Goal: Information Seeking & Learning: Learn about a topic

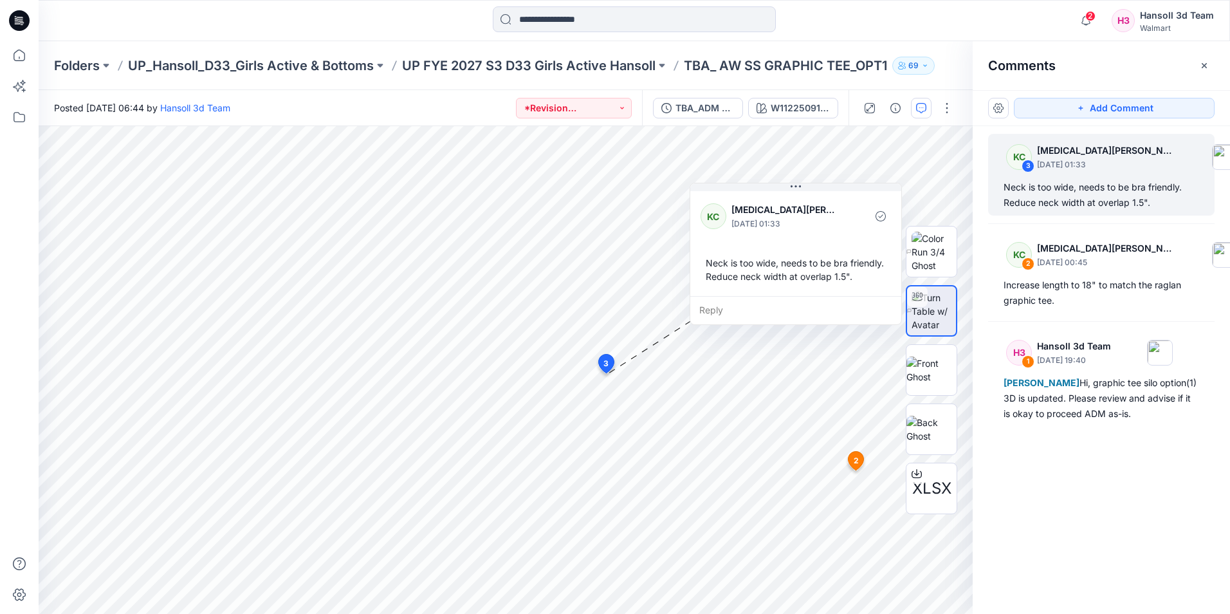
click at [21, 23] on icon at bounding box center [21, 23] width 5 height 1
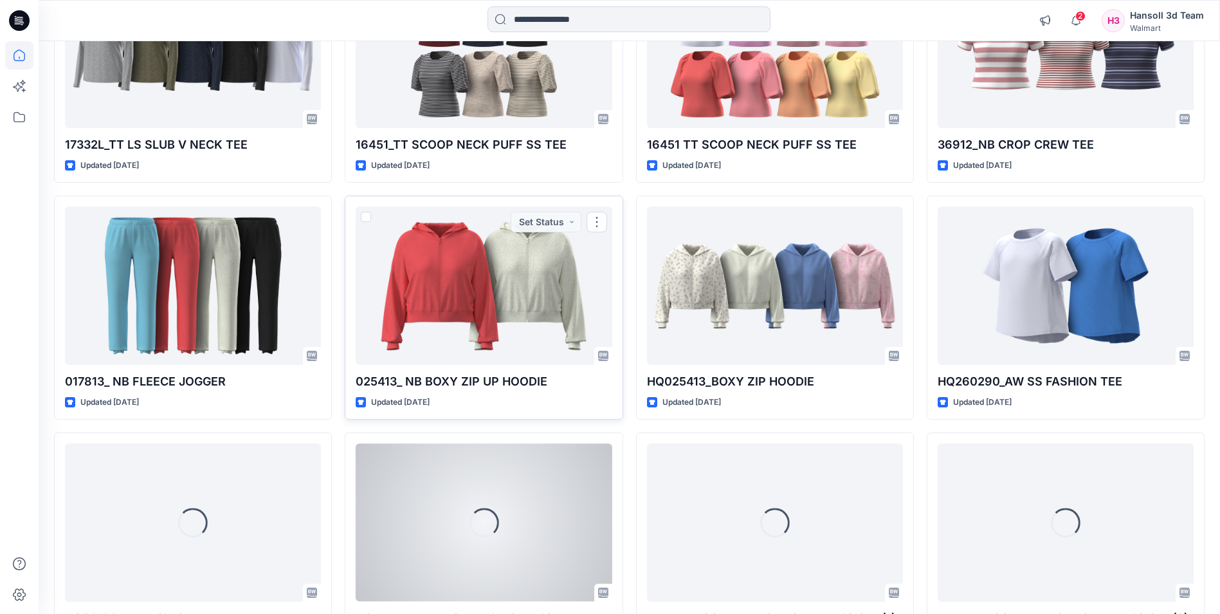
scroll to position [4907, 0]
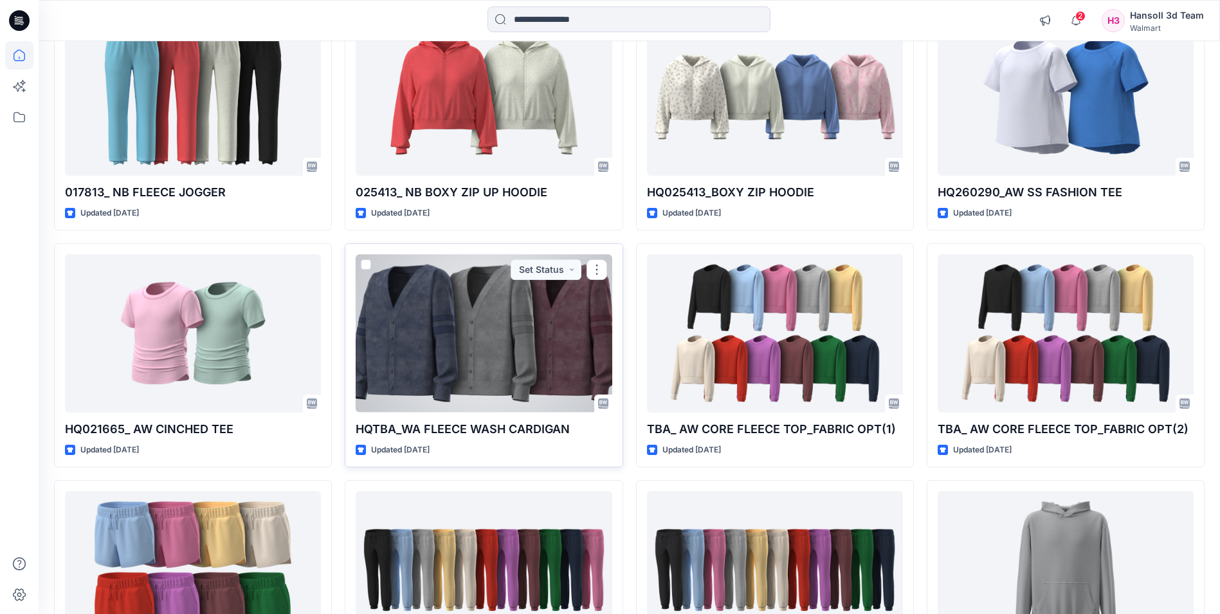
click at [529, 352] on div at bounding box center [484, 333] width 256 height 158
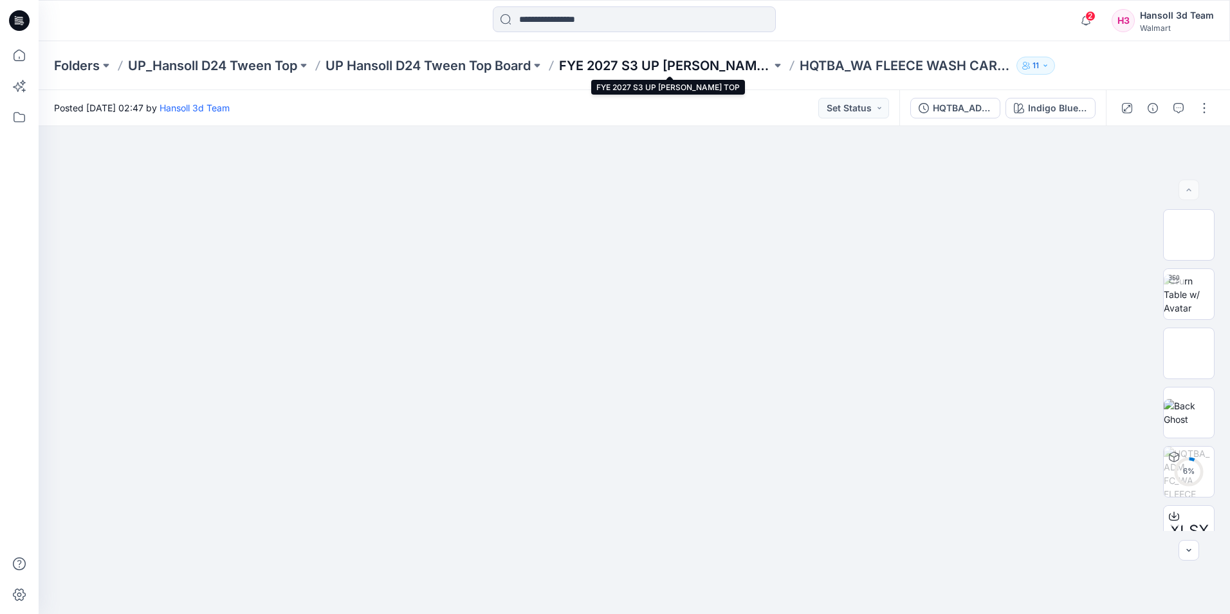
click at [625, 62] on p "FYE 2027 S3 UP [PERSON_NAME] TOP" at bounding box center [665, 66] width 212 height 18
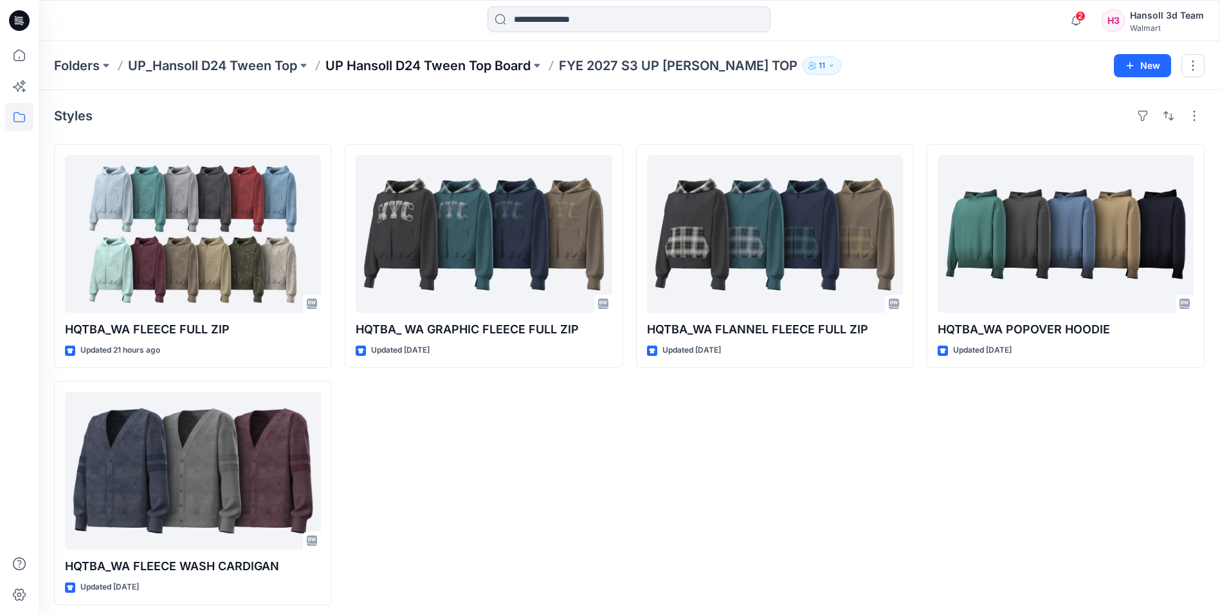
click at [483, 63] on p "UP Hansoll D24 Tween Top Board" at bounding box center [427, 66] width 205 height 18
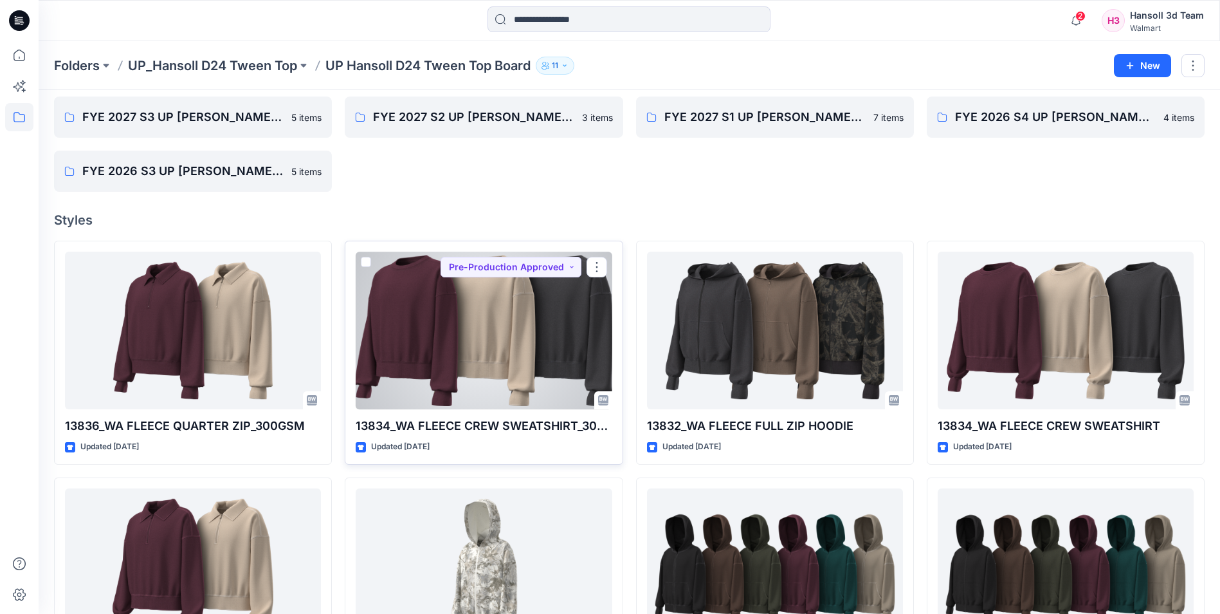
scroll to position [129, 0]
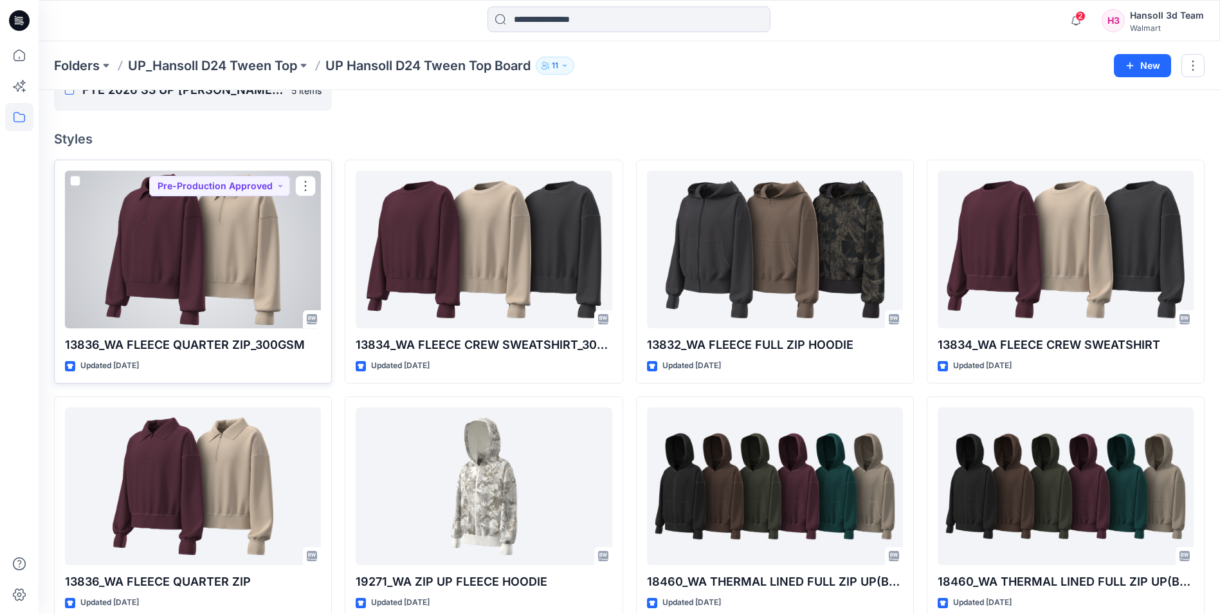
click at [211, 283] on div at bounding box center [193, 249] width 256 height 158
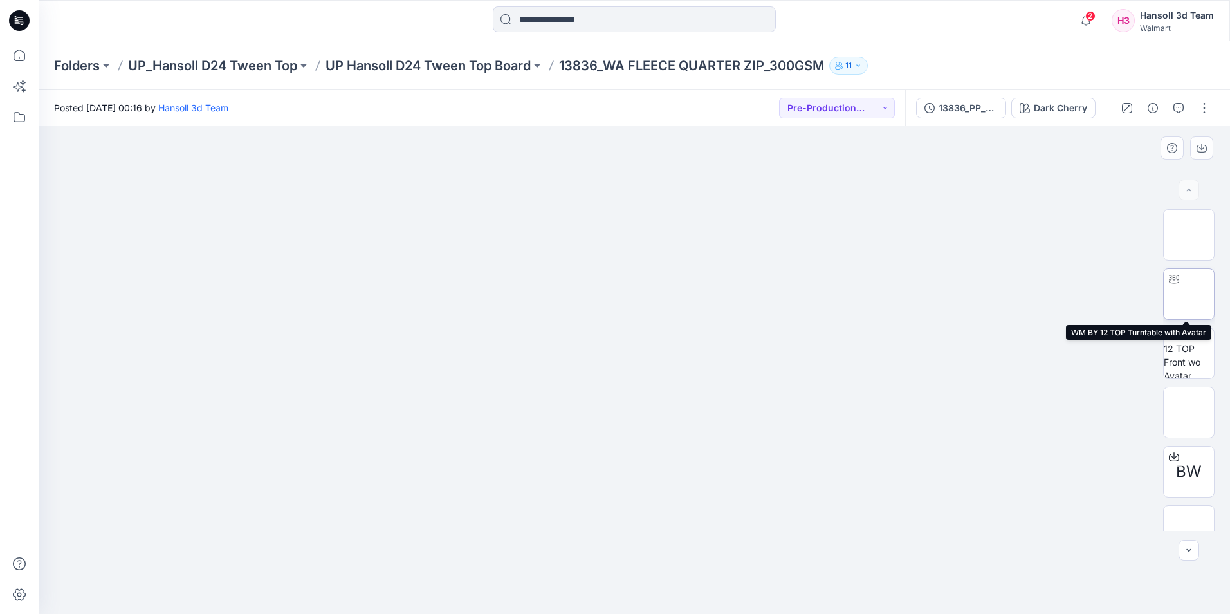
click at [1189, 294] on img at bounding box center [1189, 294] width 0 height 0
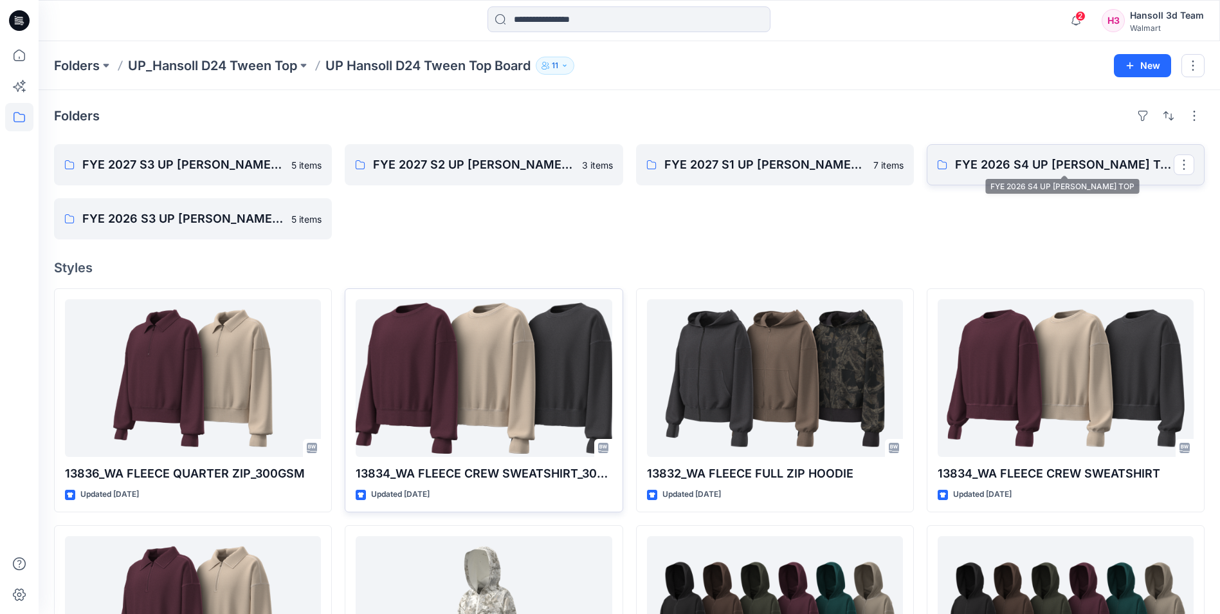
click at [1003, 170] on p "FYE 2026 S4 UP [PERSON_NAME] TOP" at bounding box center [1064, 165] width 219 height 18
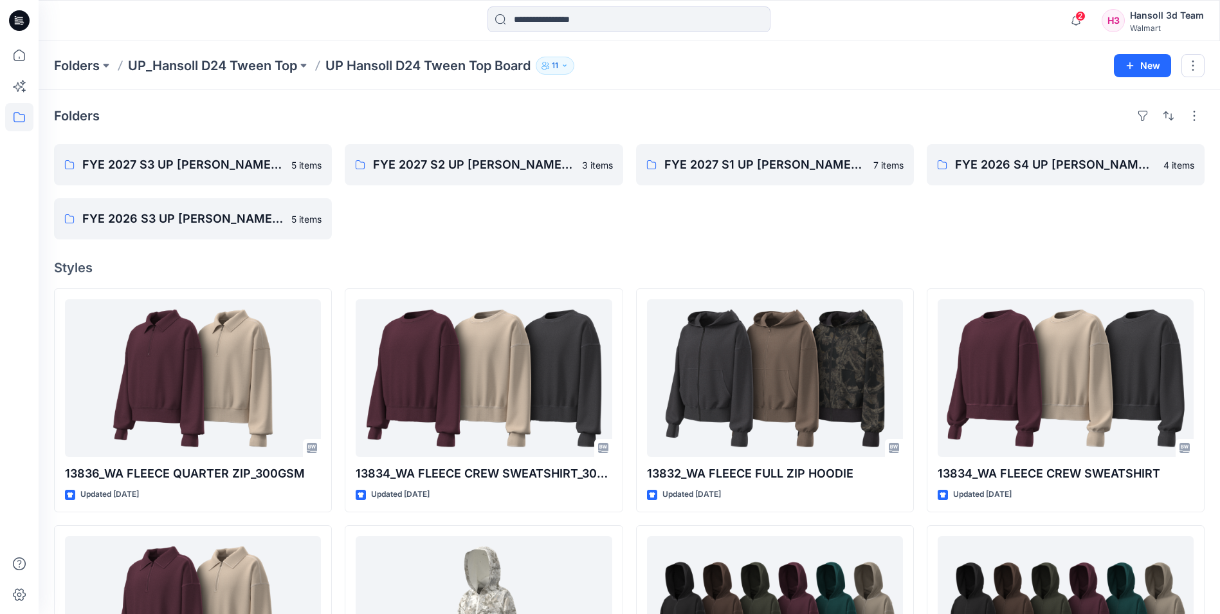
click at [788, 240] on div "Folders FYE 2027 S3 UP HANSOLL TWEEN TOP 5 items FYE 2026 S3 UP HANSOLL TWEEN T…" at bounding box center [629, 545] width 1181 height 911
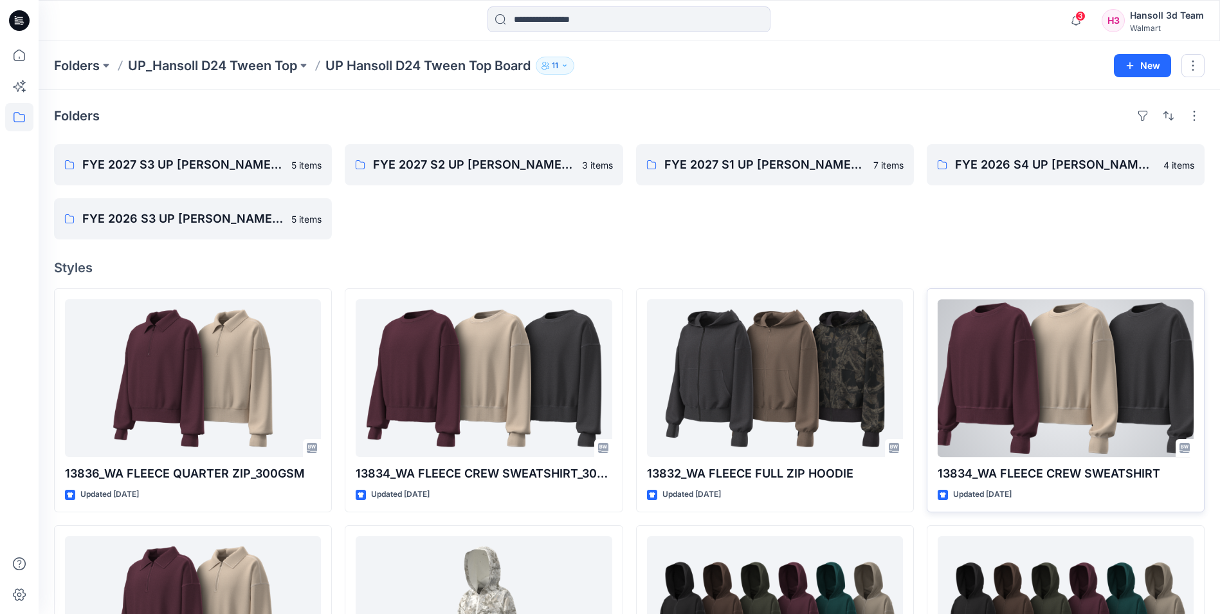
drag, startPoint x: 1134, startPoint y: 509, endPoint x: 1126, endPoint y: 494, distance: 17.0
click at [1134, 507] on div "13834_WA FLEECE CREW SWEATSHIRT Updated [DATE] Set Status" at bounding box center [1066, 400] width 278 height 224
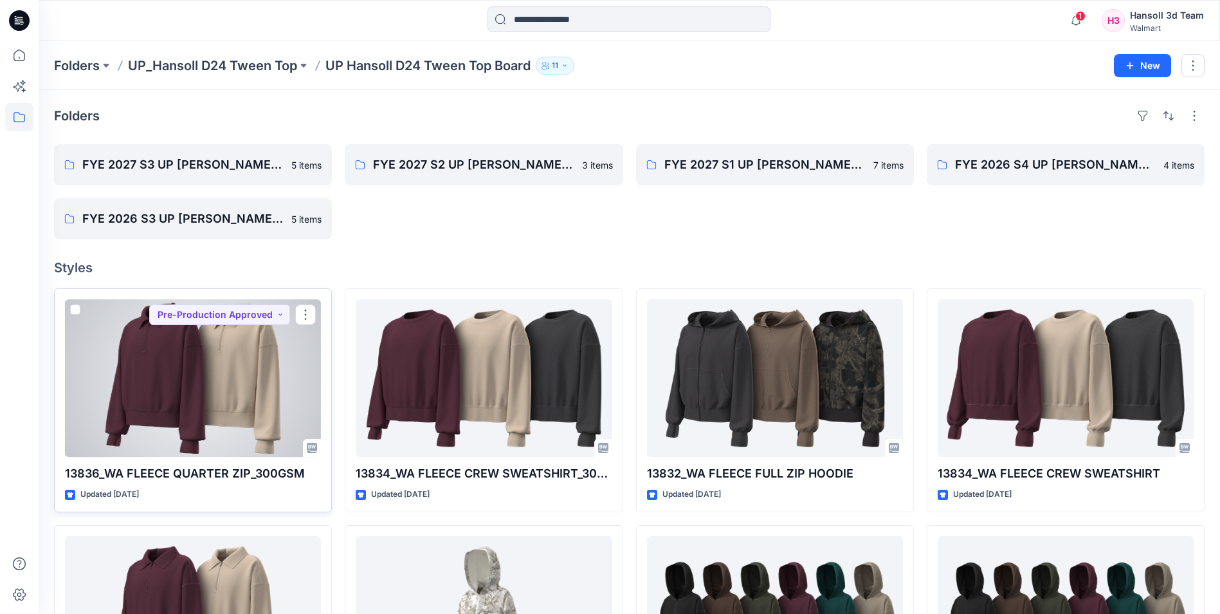
click at [219, 417] on div at bounding box center [193, 378] width 256 height 158
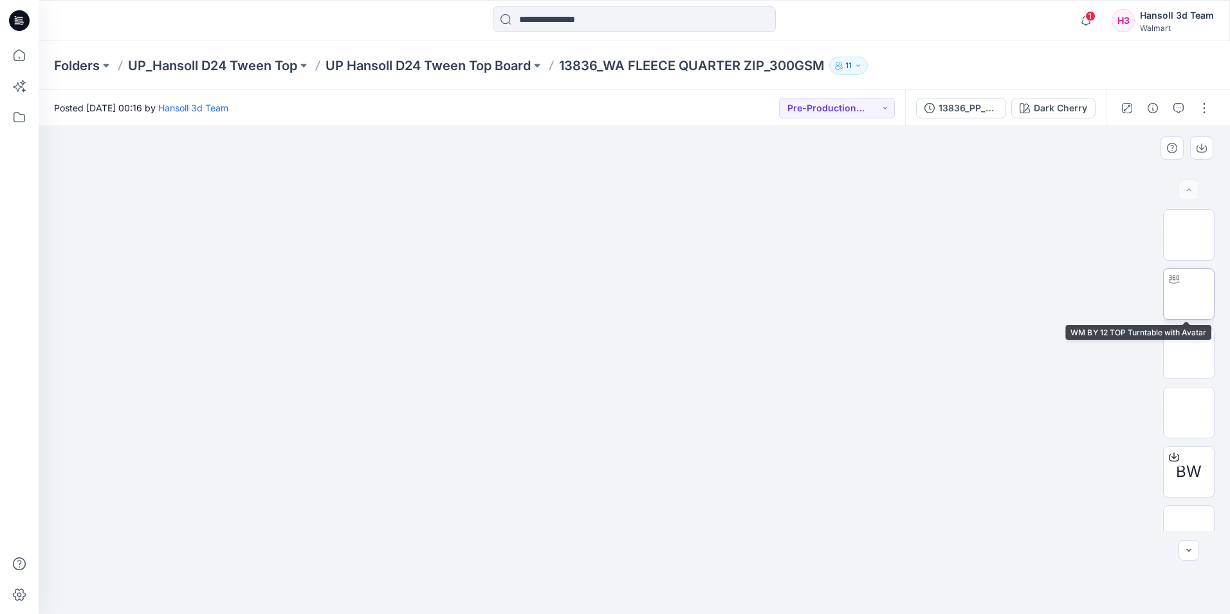
click at [1189, 294] on img at bounding box center [1189, 294] width 0 height 0
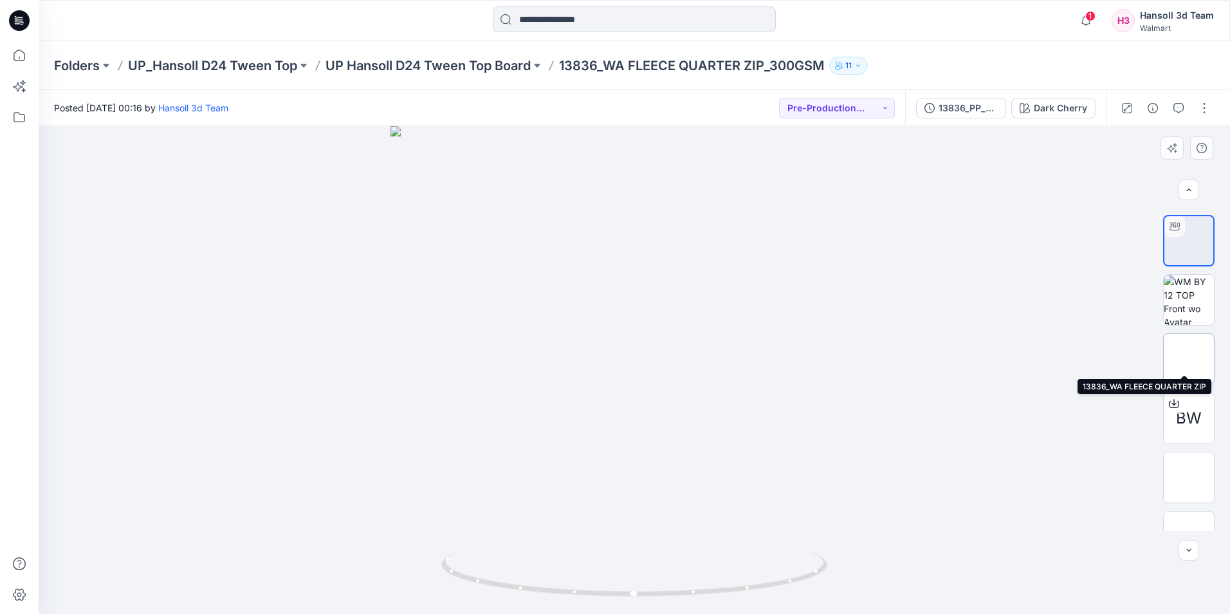
scroll to position [64, 0]
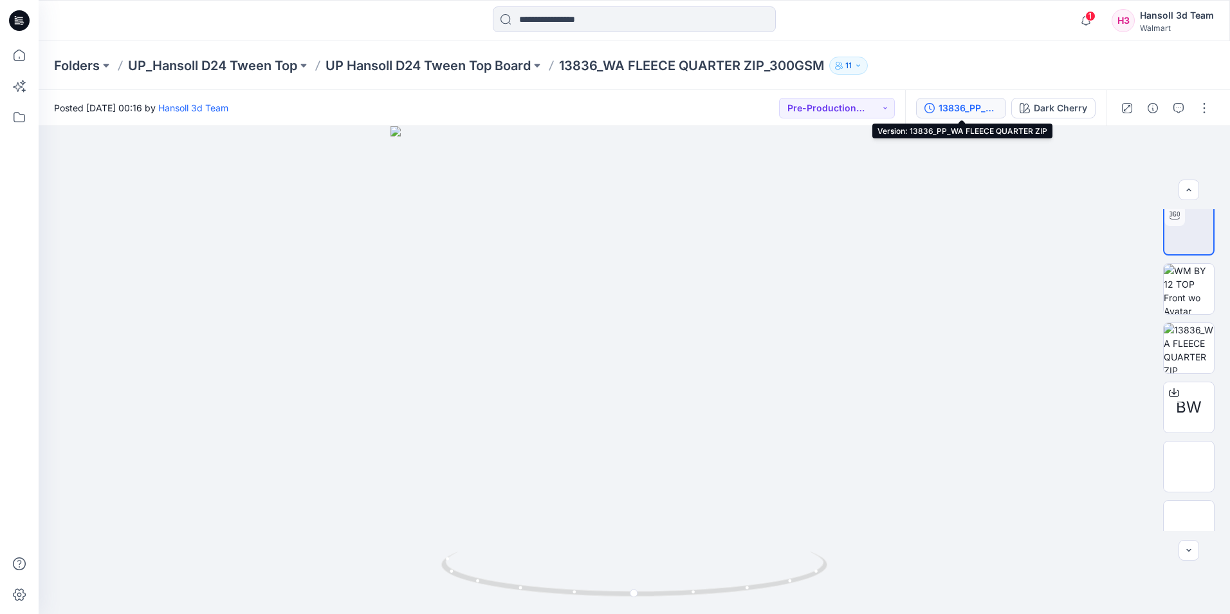
click at [965, 107] on div "13836_PP_WA FLEECE QUARTER ZIP" at bounding box center [967, 108] width 59 height 14
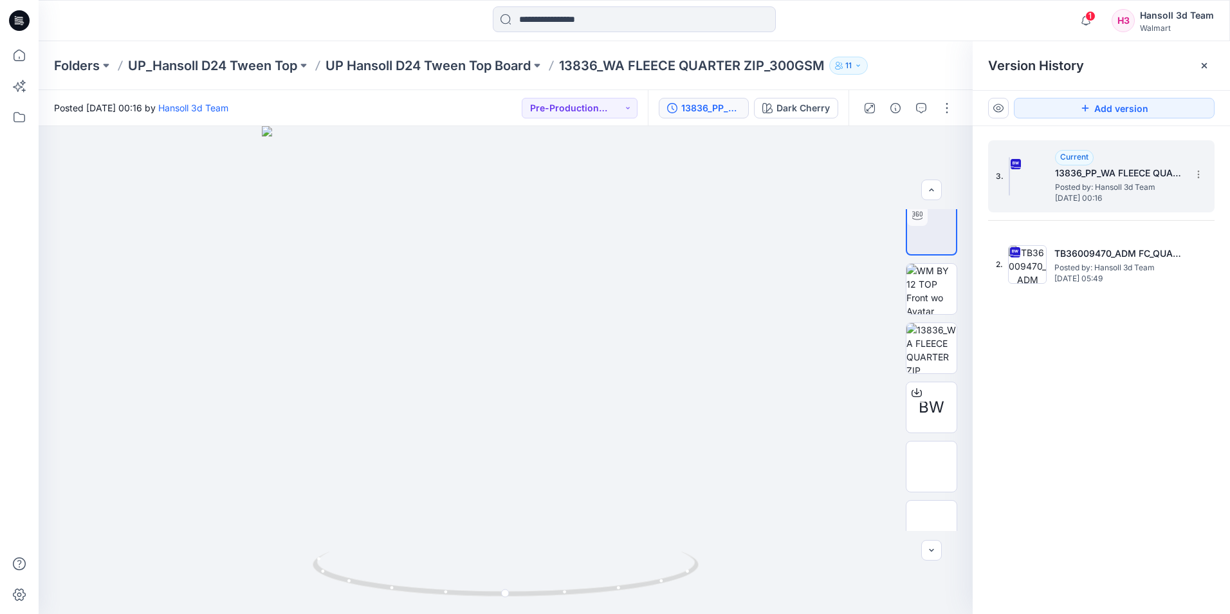
click at [1066, 188] on span "Posted by: Hansoll 3d Team" at bounding box center [1119, 187] width 129 height 13
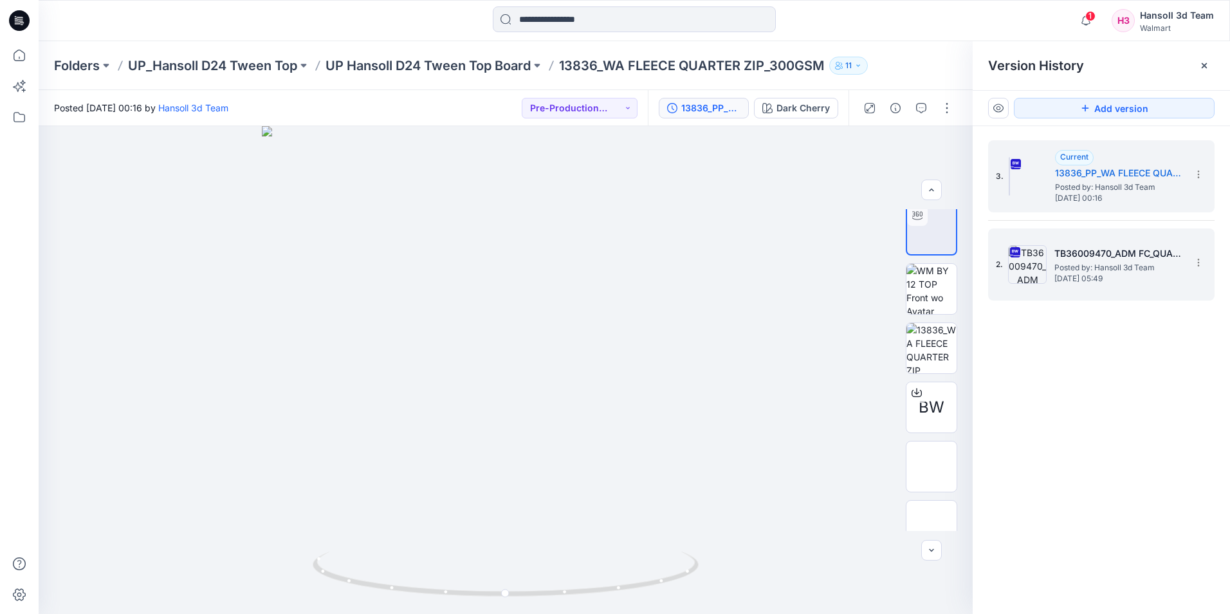
click at [1074, 259] on h5 "TB36009470_ADM FC_QUARTER ZIP_300GSM" at bounding box center [1118, 253] width 129 height 15
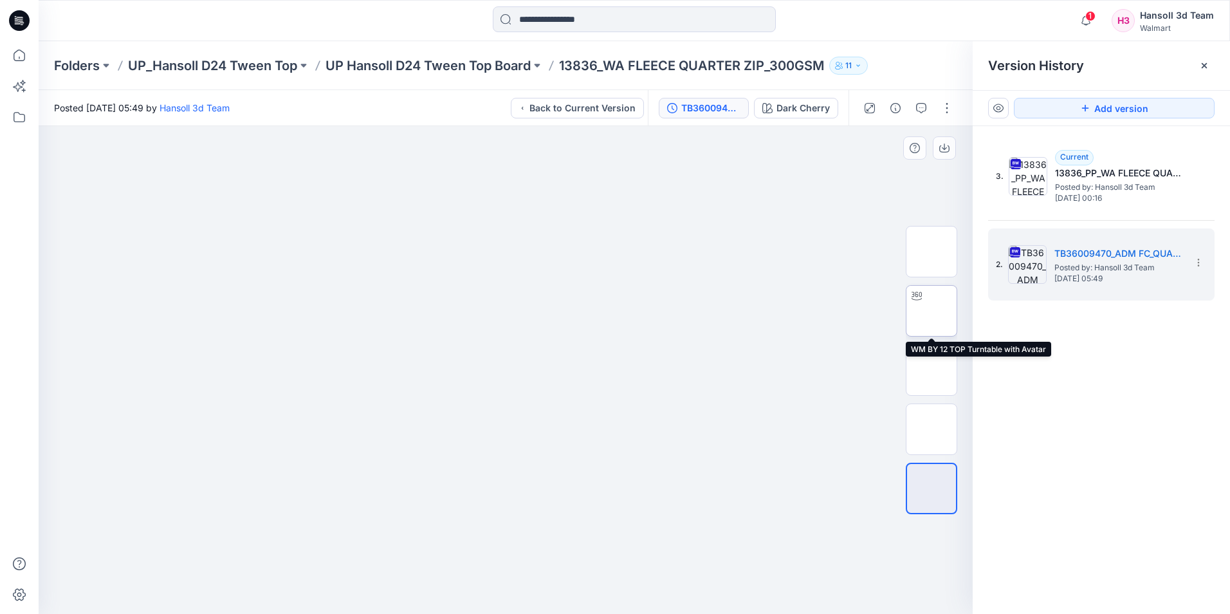
click at [931, 311] on img at bounding box center [931, 311] width 0 height 0
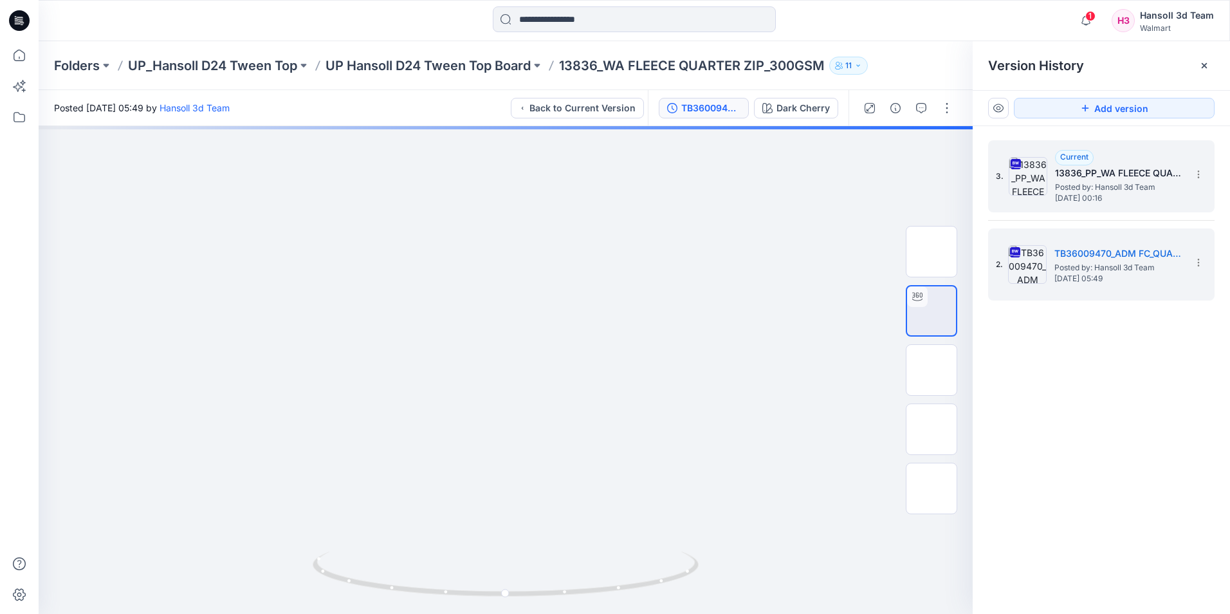
click at [1102, 197] on span "[DATE] 00:16" at bounding box center [1119, 198] width 129 height 9
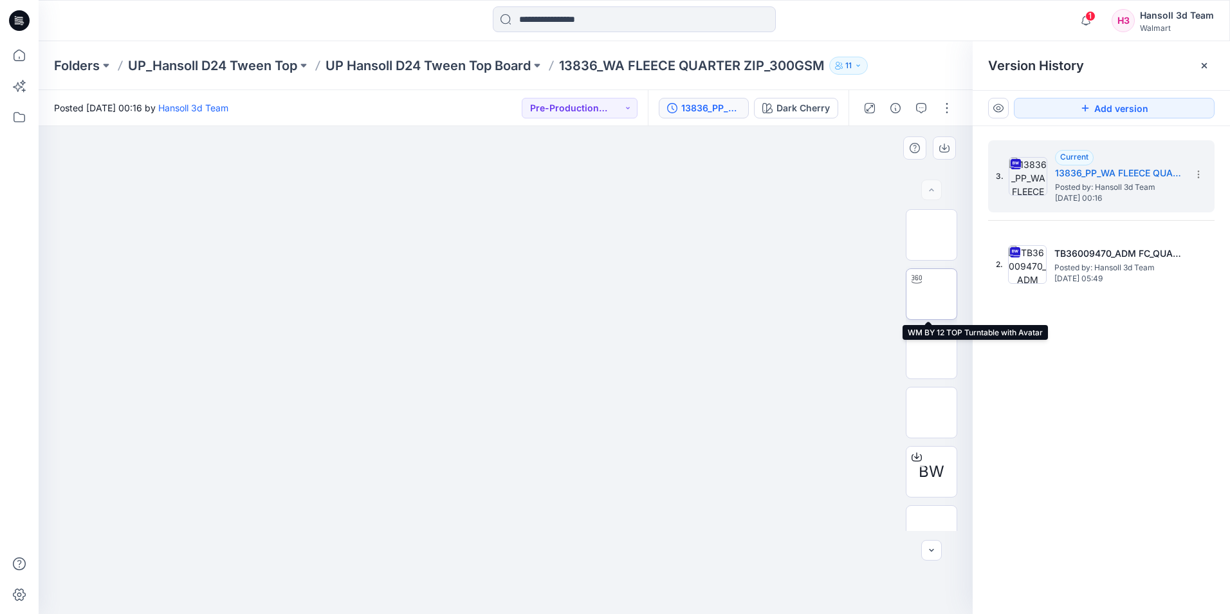
click at [931, 294] on img at bounding box center [931, 294] width 0 height 0
click at [469, 228] on div at bounding box center [506, 369] width 934 height 487
drag, startPoint x: 517, startPoint y: 187, endPoint x: 543, endPoint y: 403, distance: 217.0
click at [527, 71] on img at bounding box center [516, 71] width 1092 height 0
drag, startPoint x: 411, startPoint y: 590, endPoint x: 465, endPoint y: 598, distance: 54.7
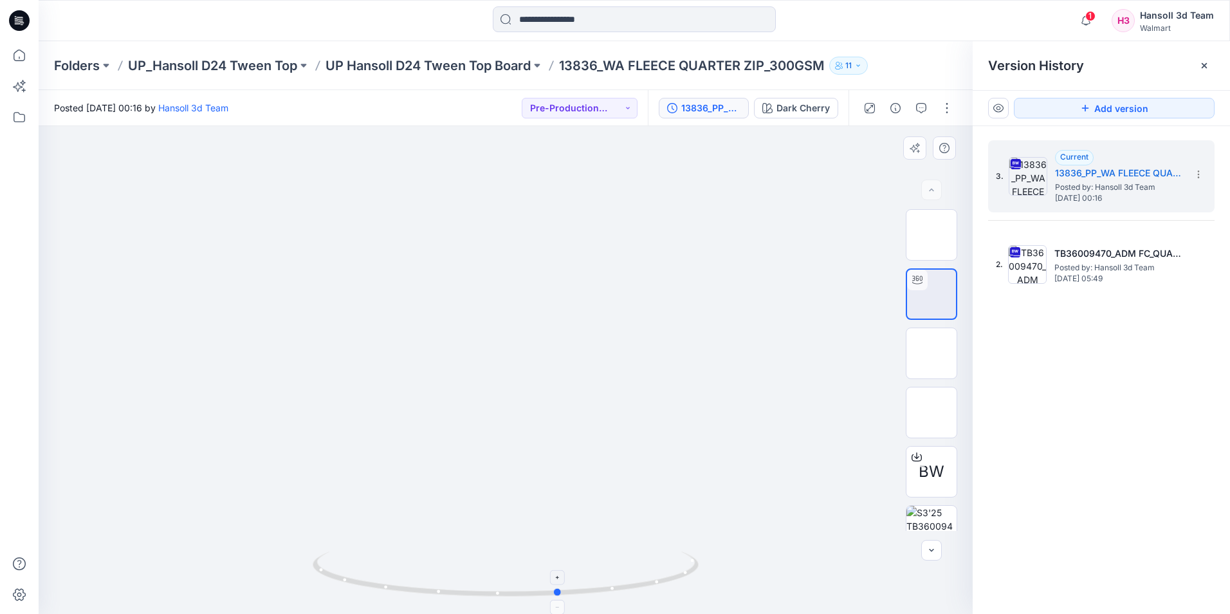
click at [465, 598] on icon at bounding box center [507, 575] width 389 height 48
